Goal: Obtain resource: Download file/media

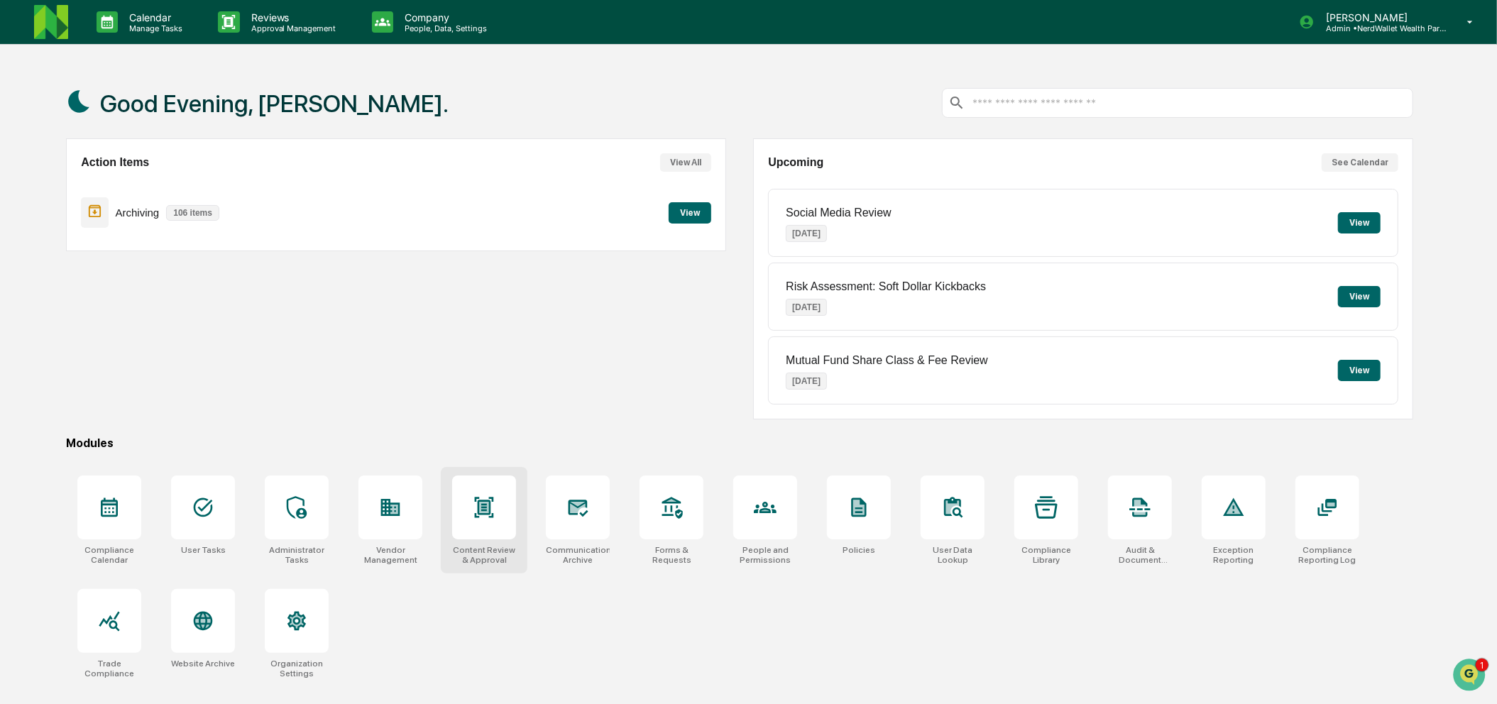
click at [480, 510] on icon at bounding box center [484, 507] width 9 height 11
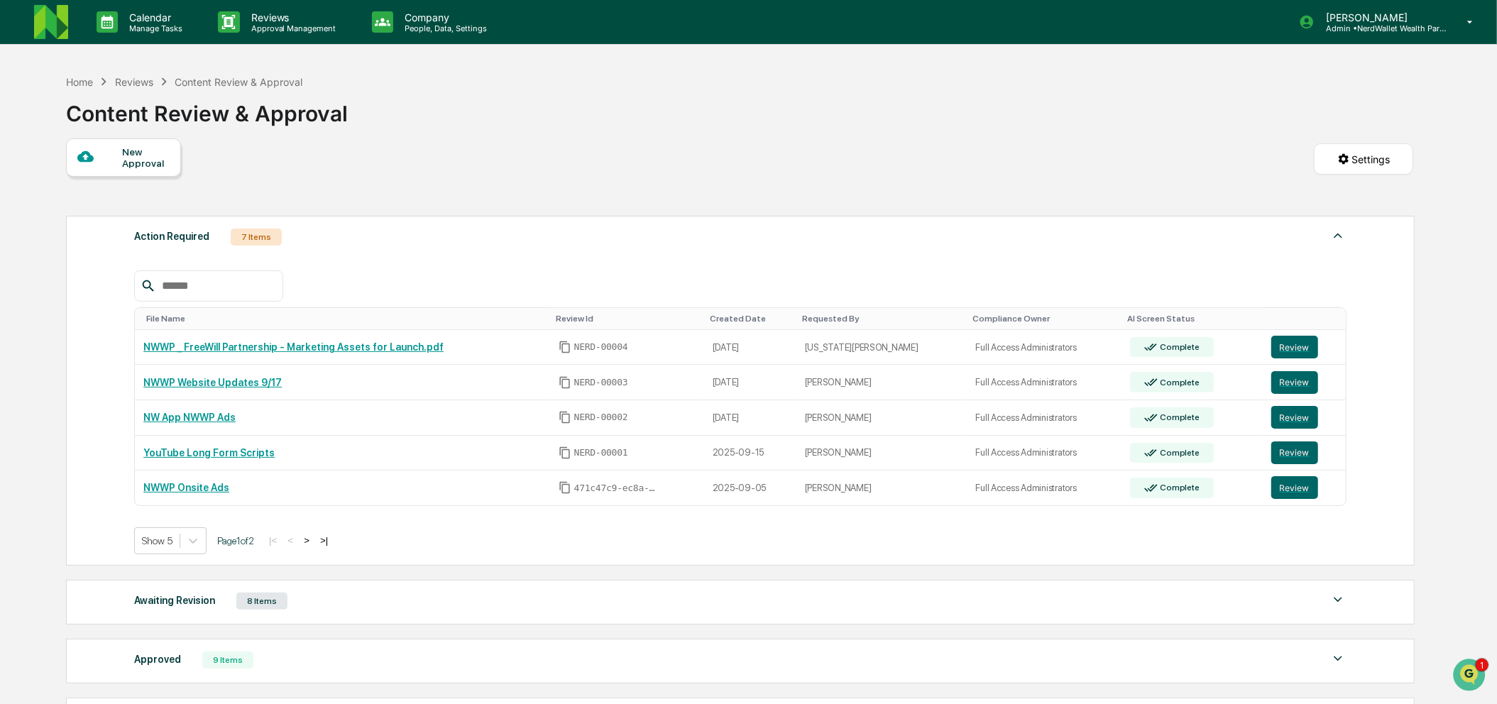
click at [273, 602] on div "8 Items" at bounding box center [261, 601] width 51 height 17
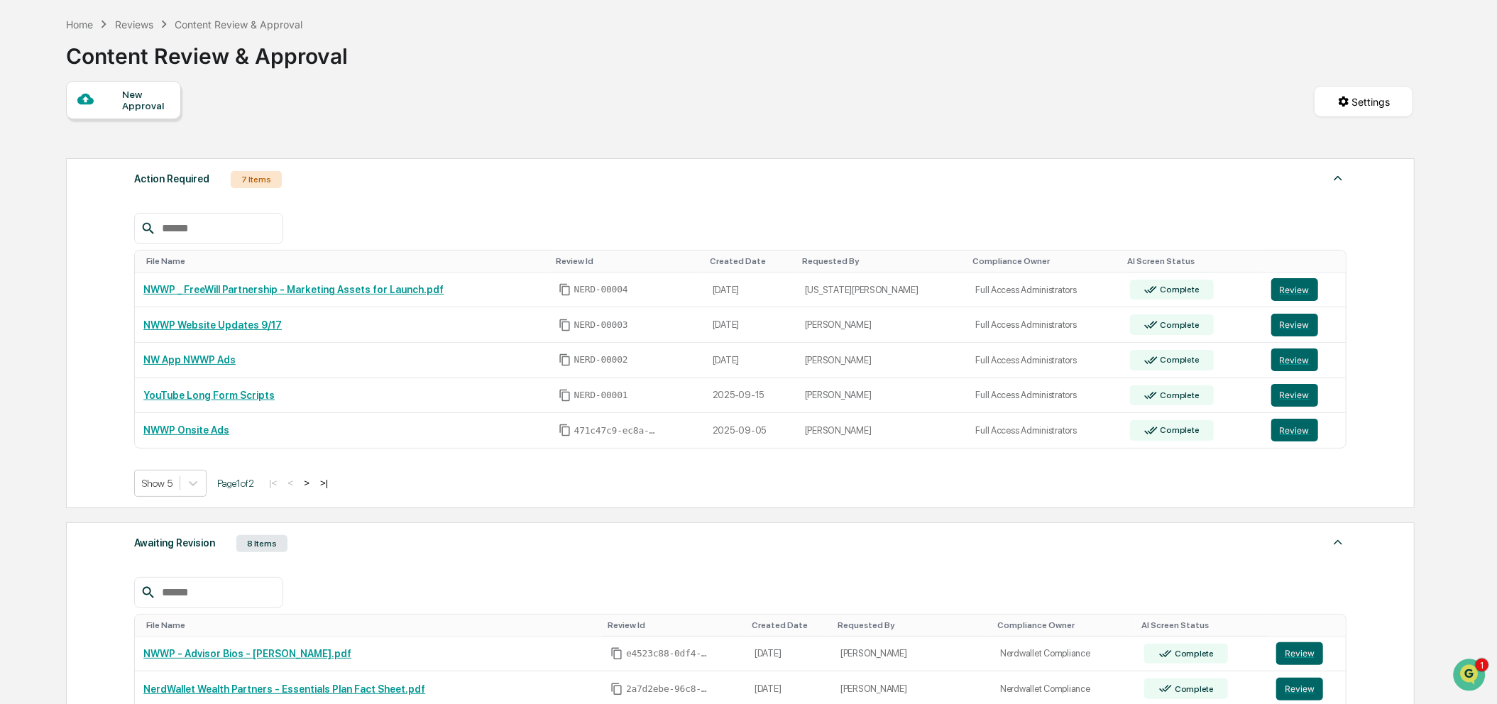
scroll to position [55, 0]
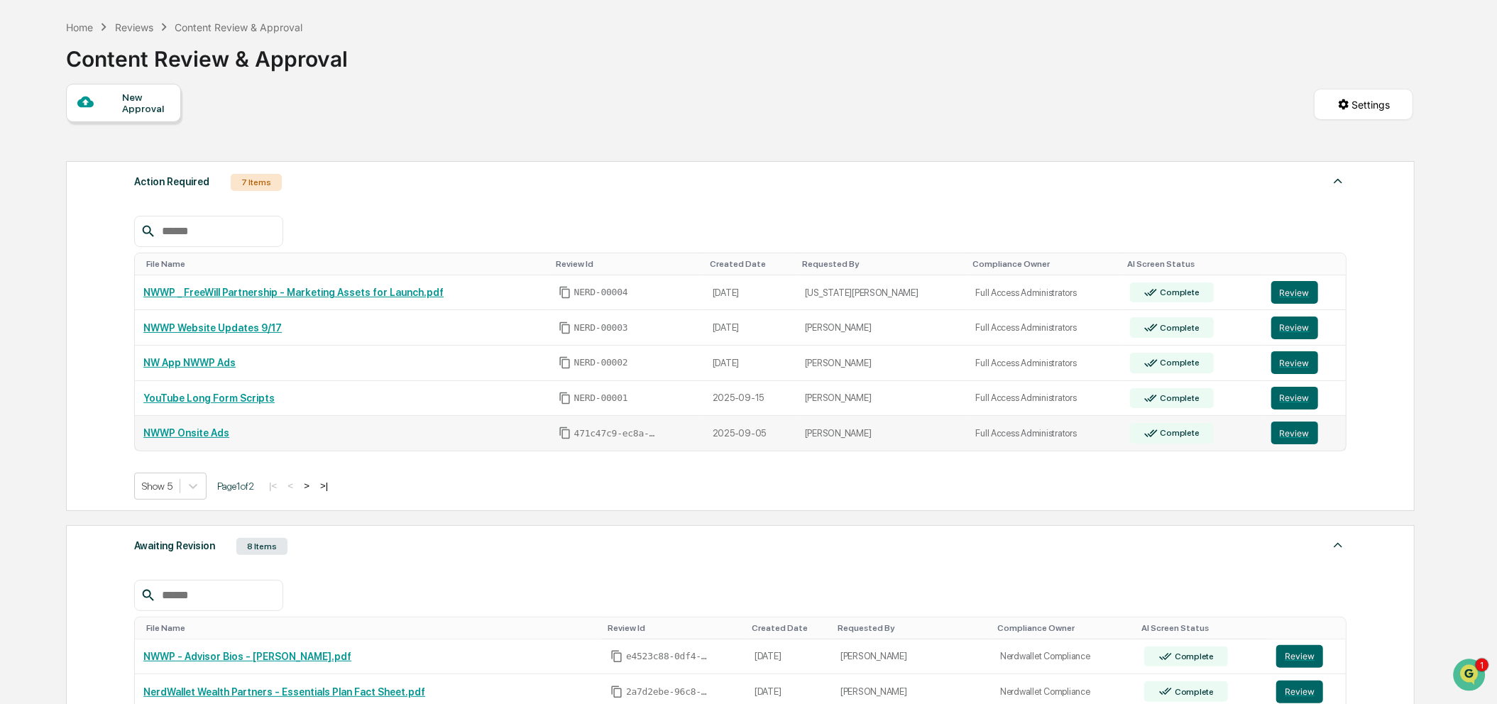
click at [185, 435] on link "NWWP Onsite Ads" at bounding box center [186, 432] width 86 height 11
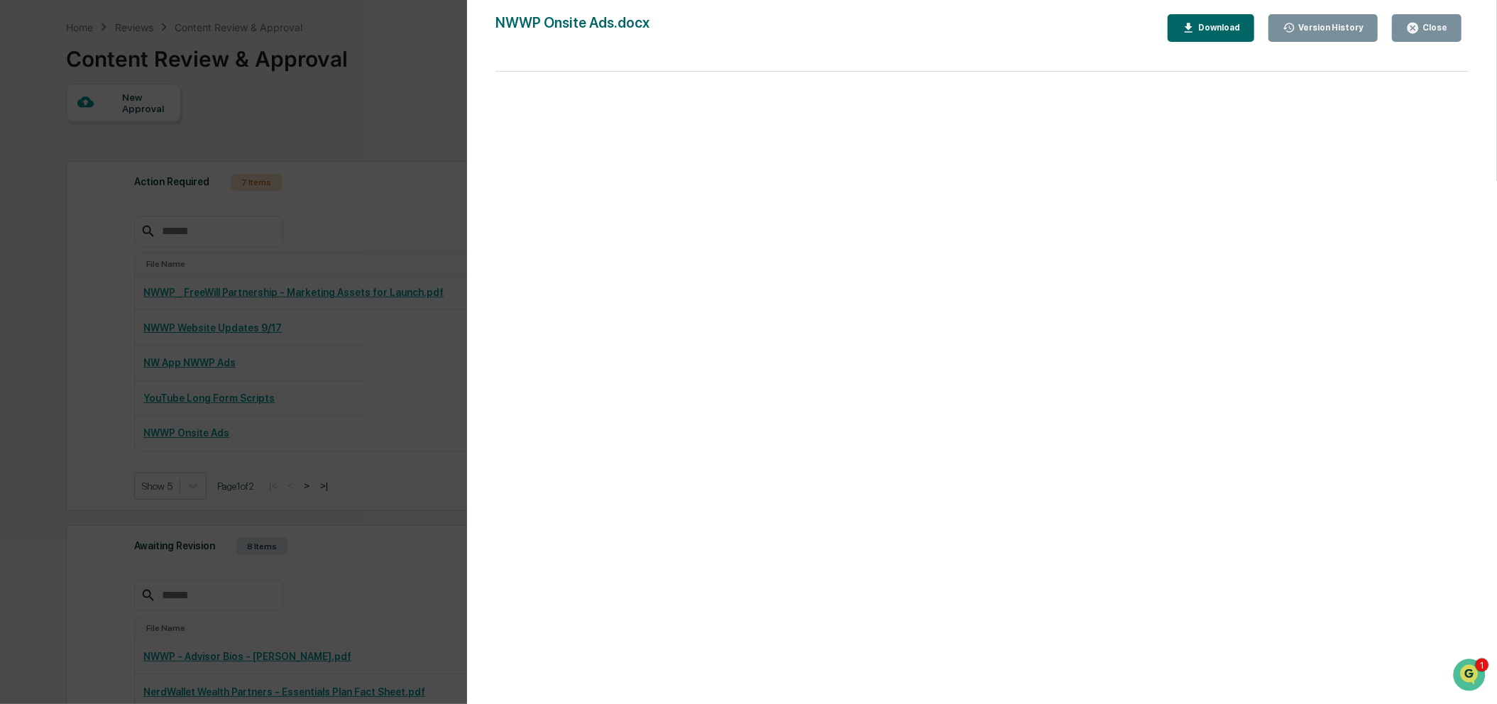
click at [1423, 31] on div "Close" at bounding box center [1433, 28] width 28 height 10
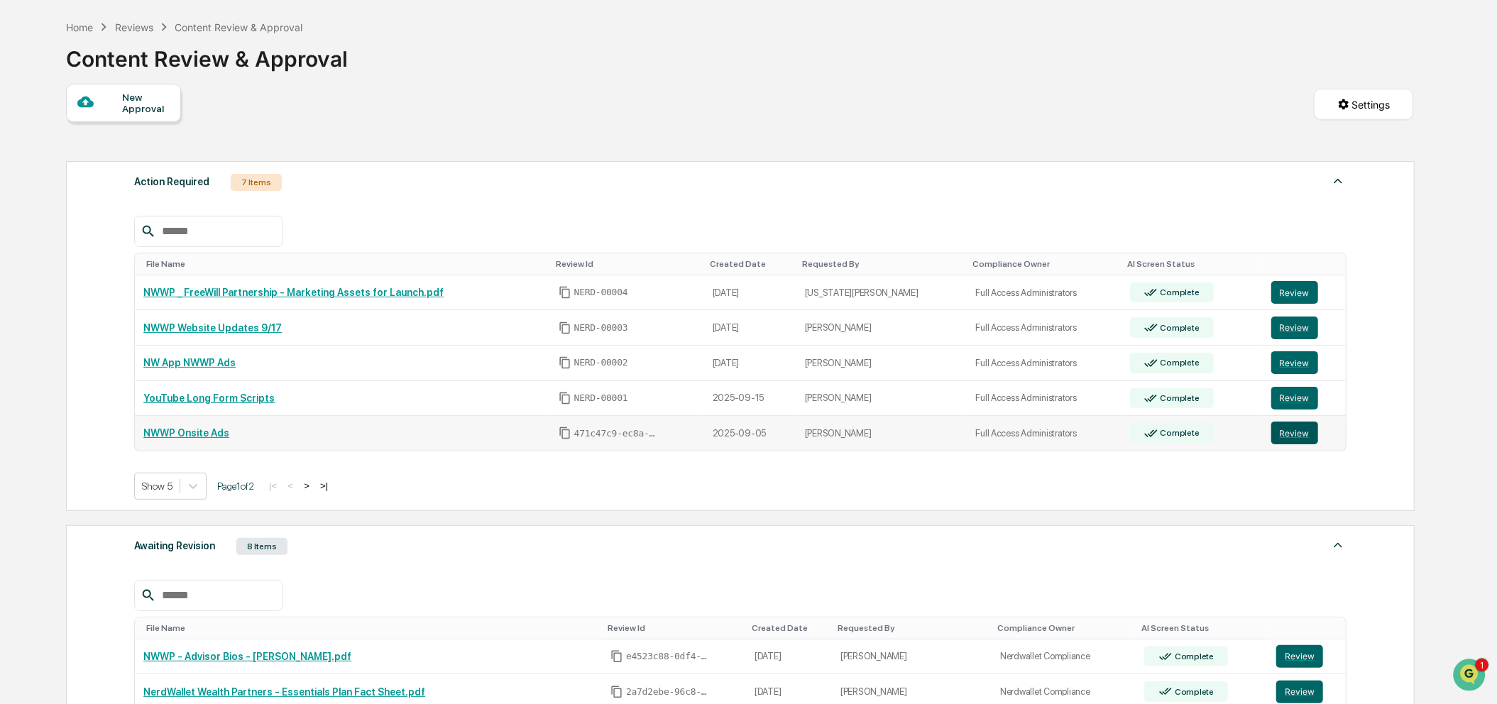
click at [1292, 440] on button "Review" at bounding box center [1294, 433] width 47 height 23
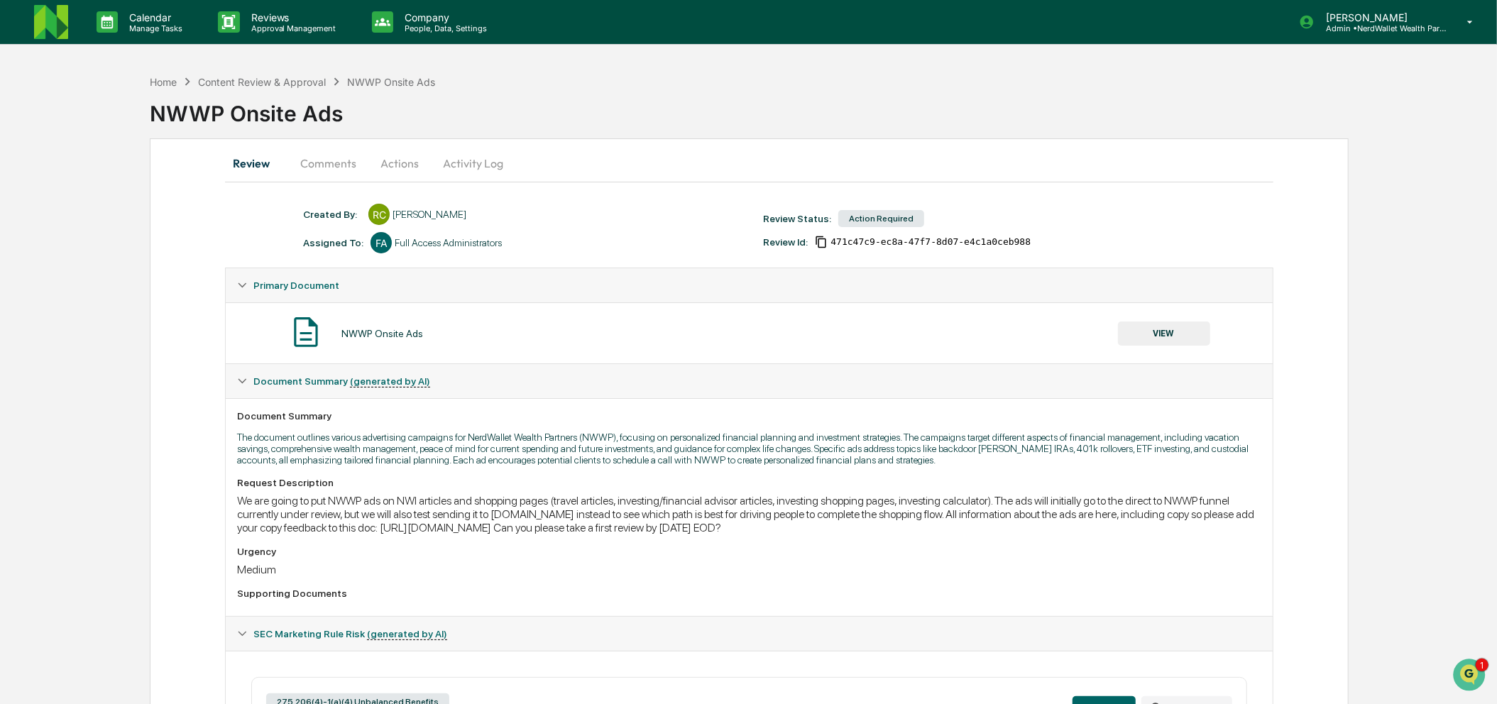
click at [351, 160] on button "Comments" at bounding box center [328, 163] width 79 height 34
